Goal: Task Accomplishment & Management: Complete application form

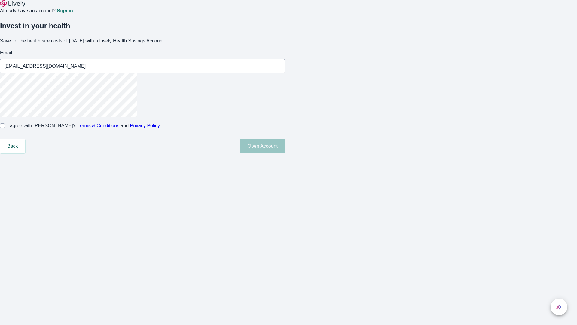
click at [5, 128] on input "I agree with Lively’s Terms & Conditions and Privacy Policy" at bounding box center [2, 125] width 5 height 5
checkbox input "true"
click at [285, 153] on button "Open Account" at bounding box center [262, 146] width 45 height 14
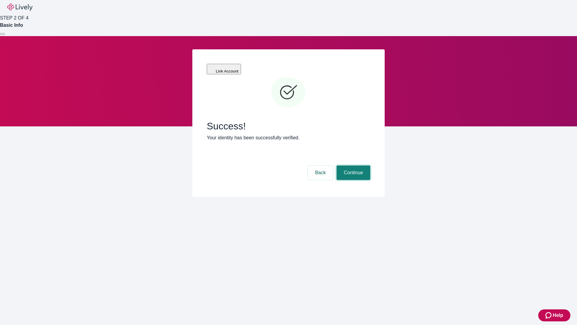
click at [353, 165] on button "Continue" at bounding box center [354, 172] width 34 height 14
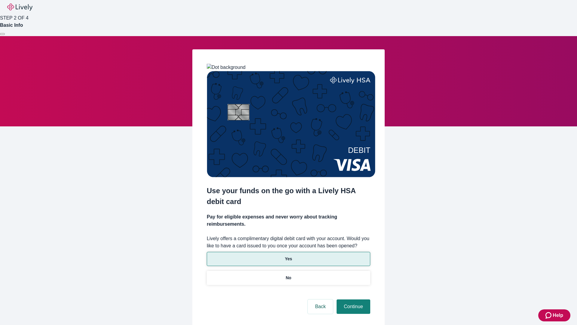
click at [288, 256] on p "Yes" at bounding box center [288, 259] width 7 height 6
click at [353, 299] on button "Continue" at bounding box center [354, 306] width 34 height 14
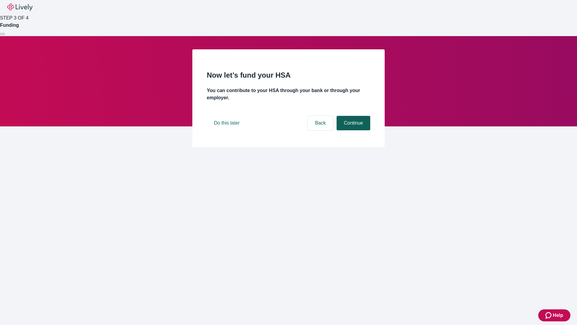
click at [353, 130] on button "Continue" at bounding box center [354, 123] width 34 height 14
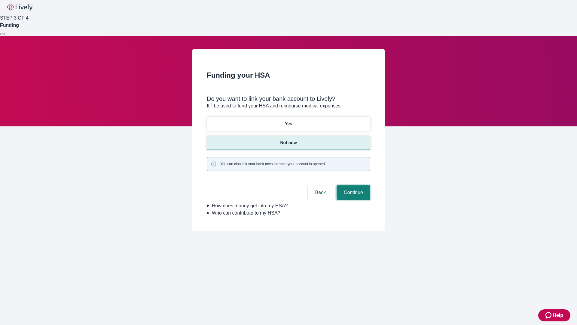
click at [353, 185] on button "Continue" at bounding box center [354, 192] width 34 height 14
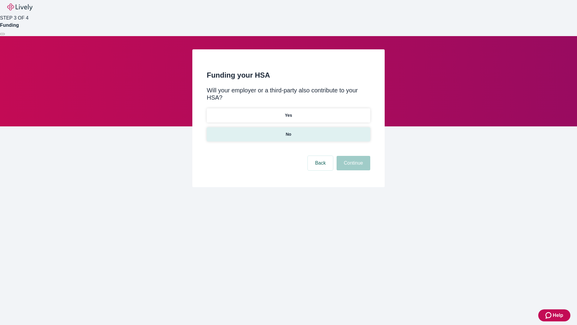
click at [288, 131] on p "No" at bounding box center [289, 134] width 6 height 6
click at [353, 156] on button "Continue" at bounding box center [354, 163] width 34 height 14
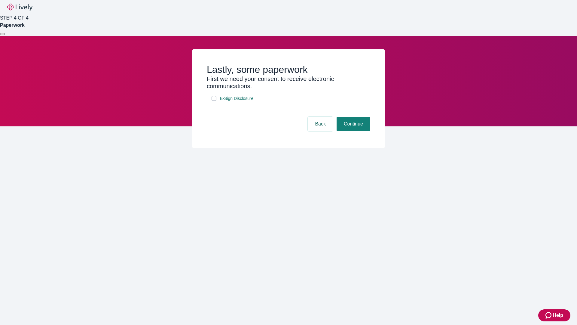
click at [214, 101] on input "E-Sign Disclosure" at bounding box center [214, 98] width 5 height 5
checkbox input "true"
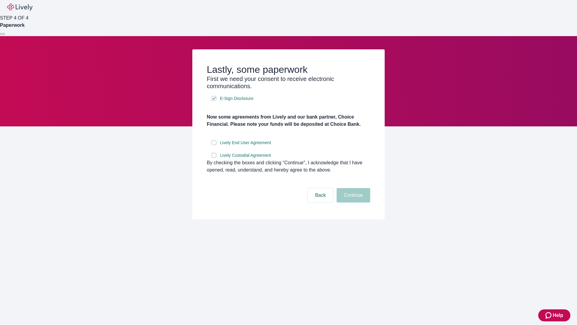
click at [214, 145] on input "Lively End User Agreement" at bounding box center [214, 142] width 5 height 5
checkbox input "true"
click at [214, 158] on input "Lively Custodial Agreement" at bounding box center [214, 155] width 5 height 5
checkbox input "true"
click at [353, 202] on button "Continue" at bounding box center [354, 195] width 34 height 14
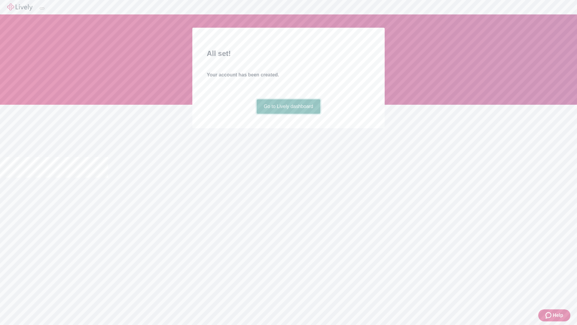
click at [288, 114] on link "Go to Lively dashboard" at bounding box center [289, 106] width 64 height 14
